Goal: Information Seeking & Learning: Learn about a topic

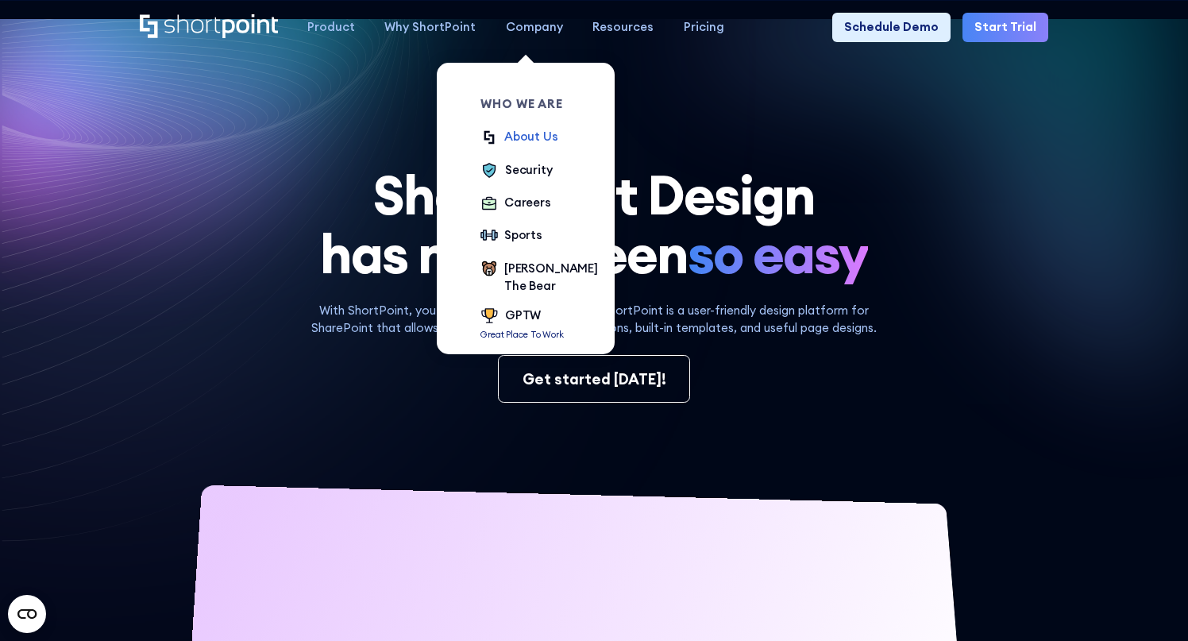
click at [522, 134] on div "About Us" at bounding box center [531, 136] width 54 height 17
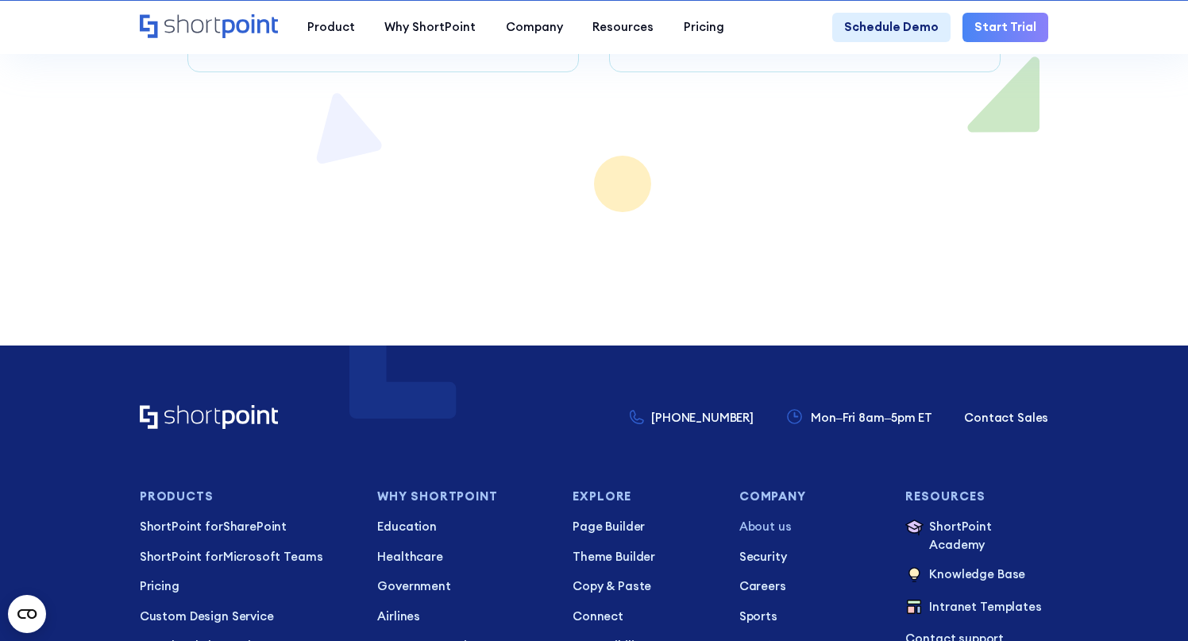
scroll to position [10636, 0]
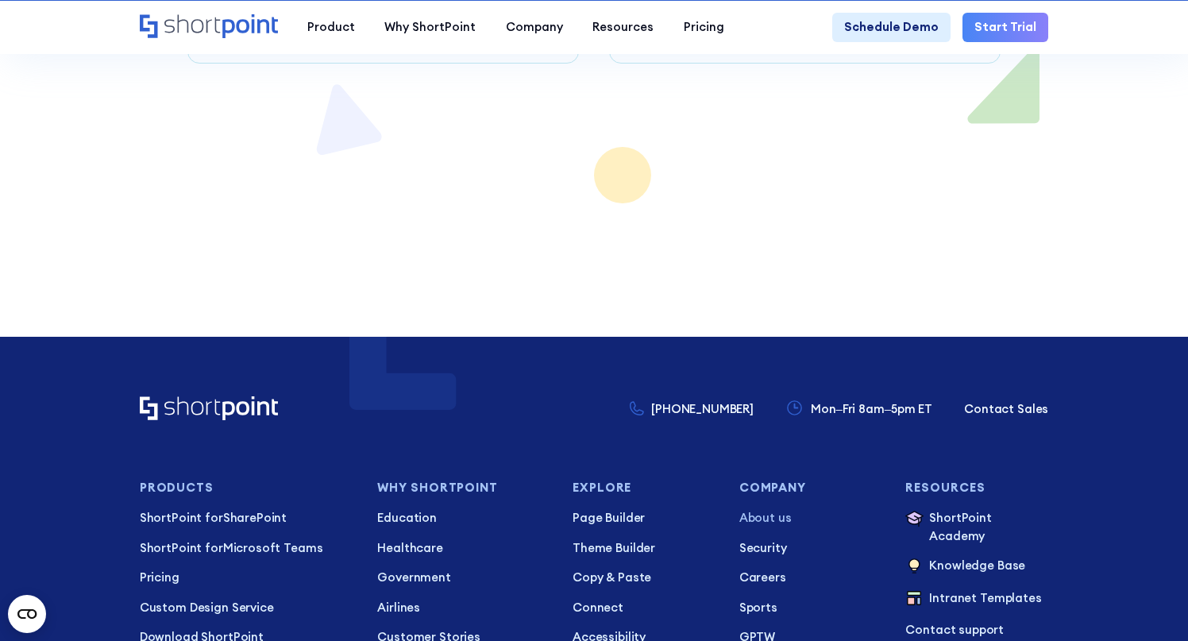
click at [768, 509] on ul "About us Security Careers Sports GPTW Kevin The Bear" at bounding box center [810, 601] width 143 height 184
click at [765, 628] on p "GPTW" at bounding box center [810, 636] width 143 height 17
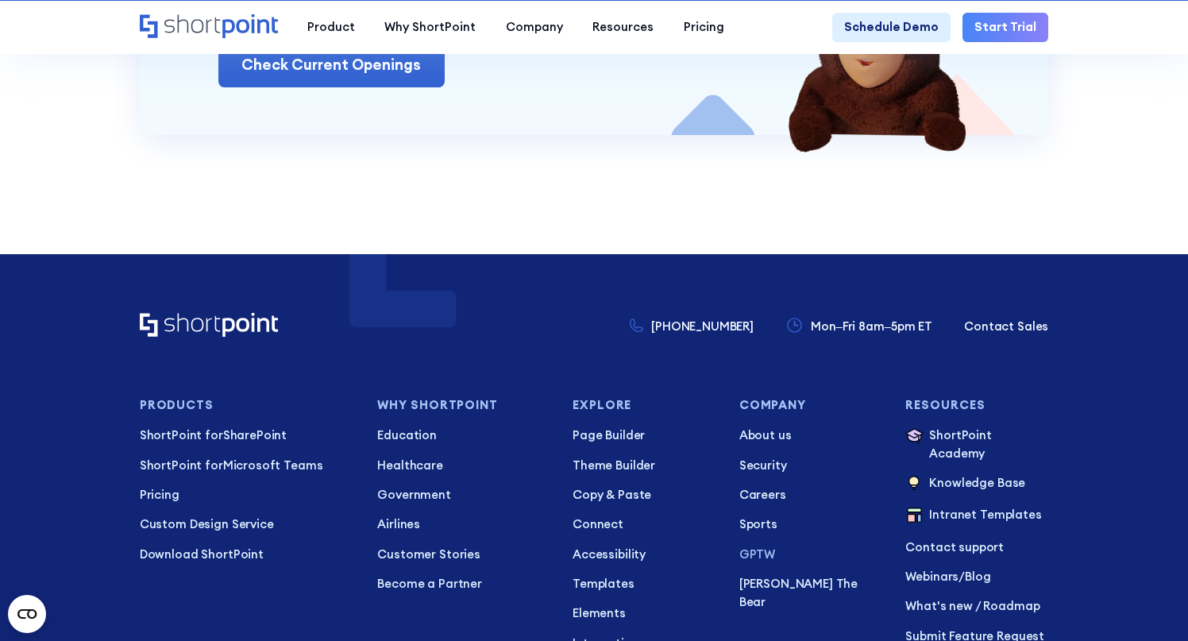
scroll to position [5601, 0]
